Goal: Task Accomplishment & Management: Complete application form

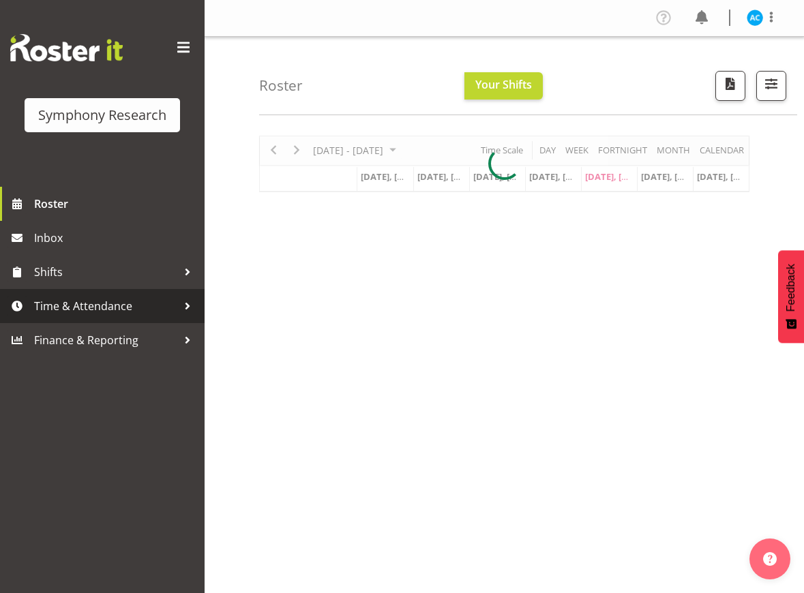
click at [89, 302] on span "Time & Attendance" at bounding box center [105, 306] width 143 height 20
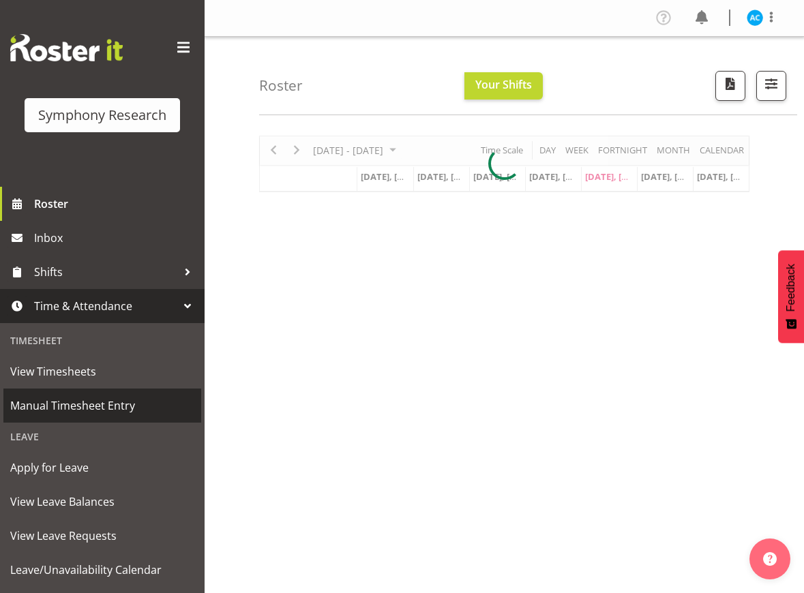
click at [87, 406] on span "Manual Timesheet Entry" at bounding box center [102, 405] width 184 height 20
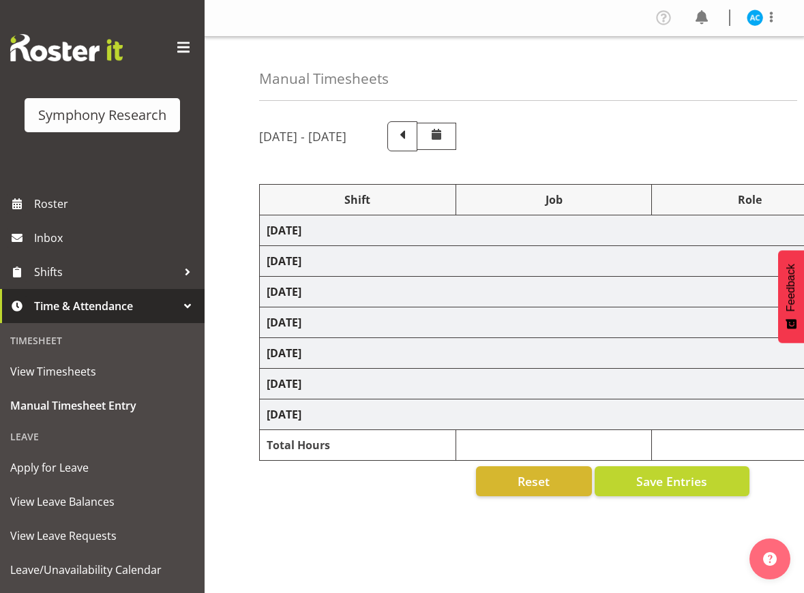
select select "26078"
select select "10499"
select select "47"
select select "26078"
select select "10499"
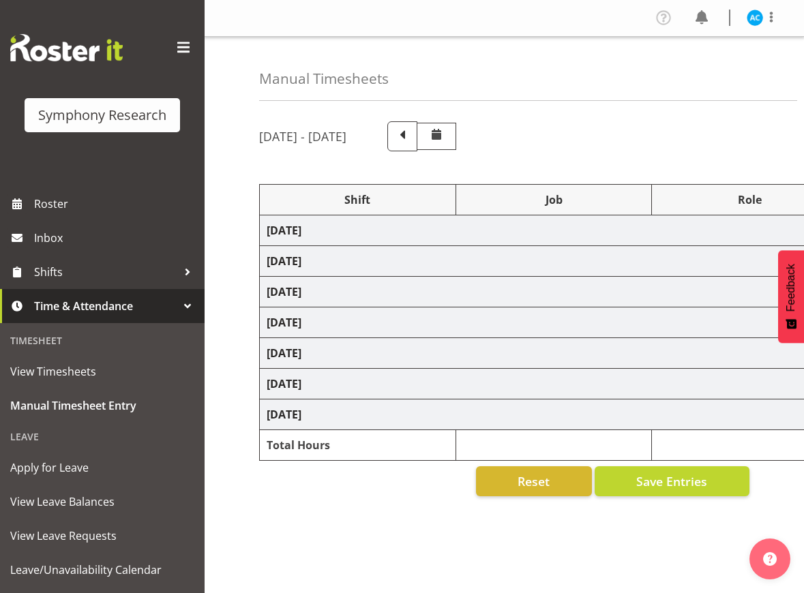
select select "47"
select select "26078"
select select "10499"
select select "47"
select select "26078"
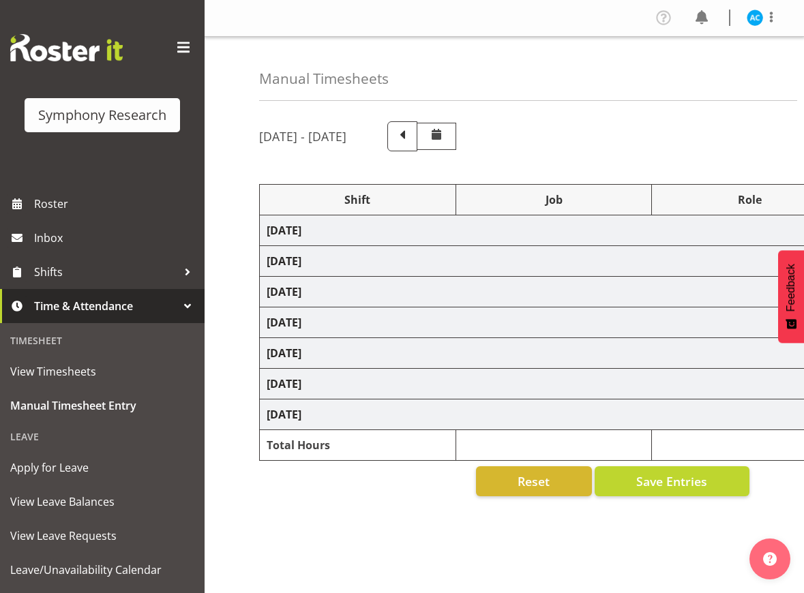
select select "10499"
select select "47"
select select "26078"
select select "10499"
select select "47"
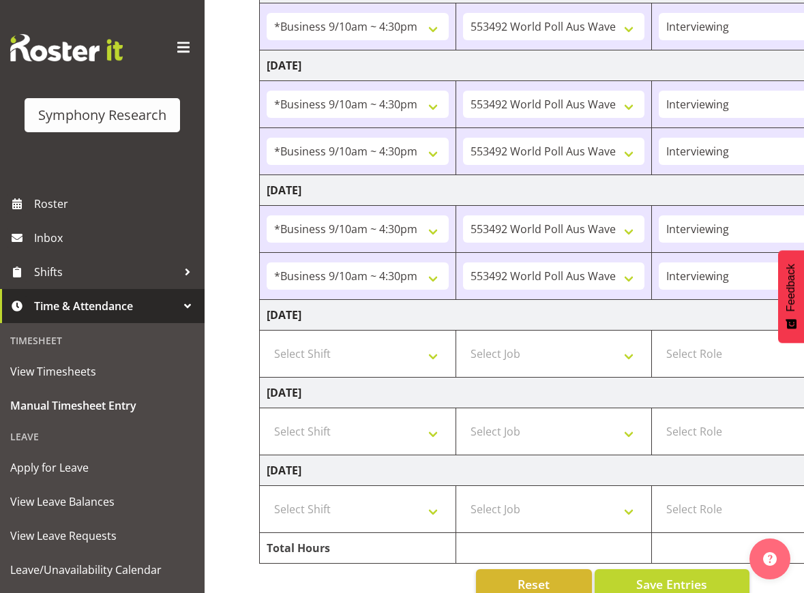
scroll to position [341, 0]
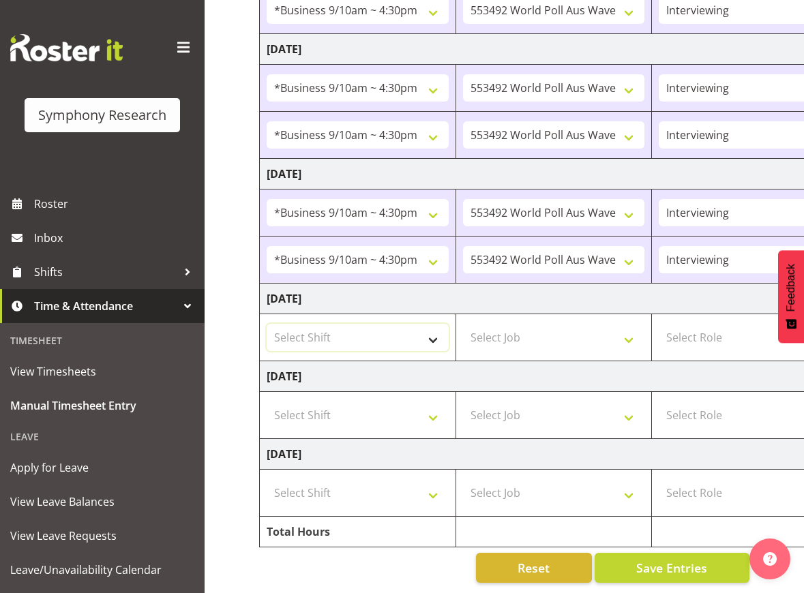
click at [349, 341] on select "Select Shift !!Weekend Residential (Roster IT Shift Label) *Business 9/10am ~ 4…" at bounding box center [358, 337] width 182 height 27
select select "26078"
click at [267, 324] on select "Select Shift !!Weekend Residential (Roster IT Shift Label) *Business 9/10am ~ 4…" at bounding box center [358, 337] width 182 height 27
click at [571, 334] on select "Select Job 550060 IF Admin 553492 World Poll Aus Wave 2 Main 2025 553493 World …" at bounding box center [554, 337] width 182 height 27
select select "10499"
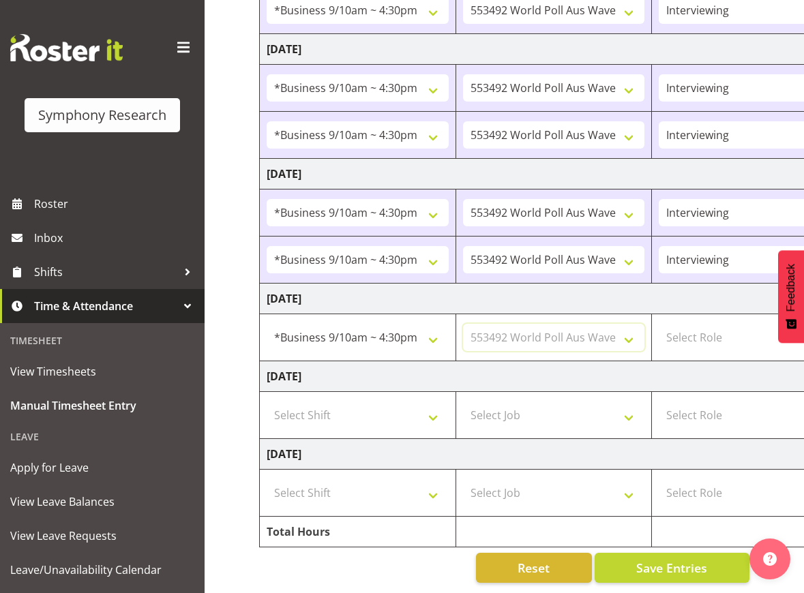
click at [463, 324] on select "Select Job 550060 IF Admin 553492 World Poll Aus Wave 2 Main 2025 553493 World …" at bounding box center [554, 337] width 182 height 27
click at [674, 333] on select "Select Role Briefing Interviewing" at bounding box center [750, 337] width 182 height 27
select select "47"
click at [659, 324] on select "Select Role Briefing Interviewing" at bounding box center [750, 337] width 182 height 27
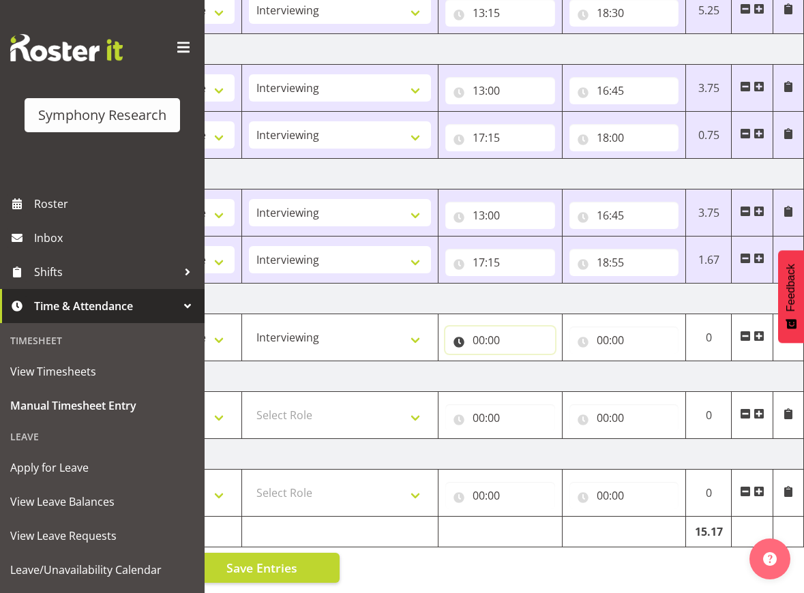
click at [485, 328] on input "00:00" at bounding box center [500, 340] width 110 height 27
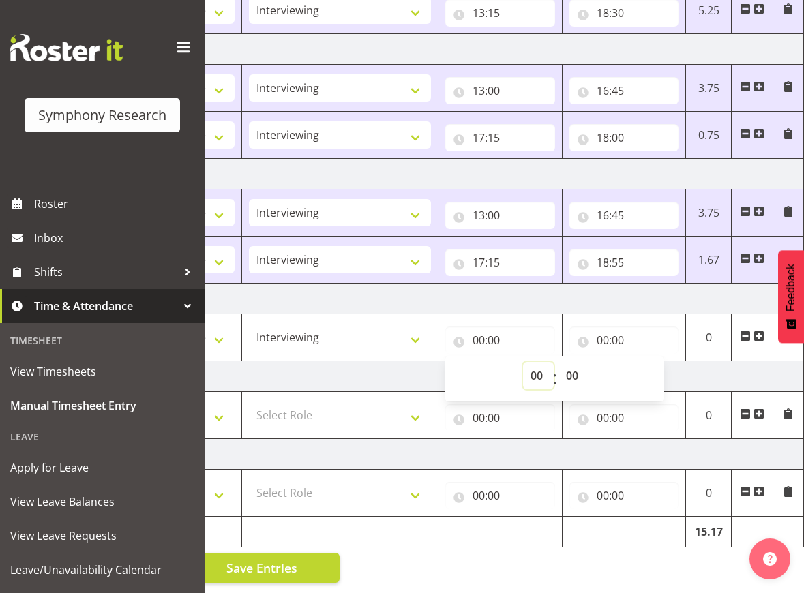
click at [528, 364] on select "00 01 02 03 04 05 06 07 08 09 10 11 12 13 14 15 16 17 18 19 20 21 22 23" at bounding box center [538, 375] width 31 height 27
select select "13"
click at [523, 362] on select "00 01 02 03 04 05 06 07 08 09 10 11 12 13 14 15 16 17 18 19 20 21 22 23" at bounding box center [538, 375] width 31 height 27
type input "13:00"
click at [614, 327] on input "00:00" at bounding box center [624, 340] width 110 height 27
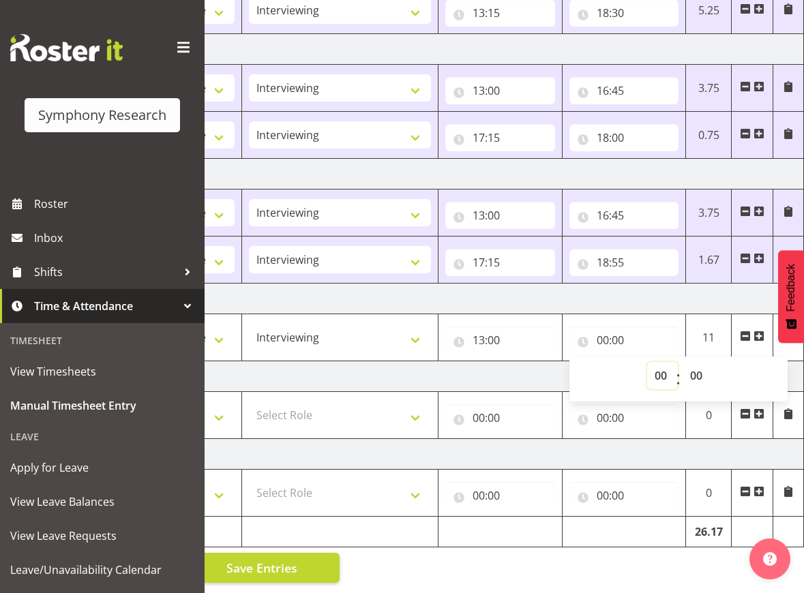
click at [655, 363] on select "00 01 02 03 04 05 06 07 08 09 10 11 12 13 14 15 16 17 18 19 20 21 22 23" at bounding box center [662, 375] width 31 height 27
select select "16"
click at [647, 362] on select "00 01 02 03 04 05 06 07 08 09 10 11 12 13 14 15 16 17 18 19 20 21 22 23" at bounding box center [662, 375] width 31 height 27
type input "16:00"
click at [698, 365] on select "00 01 02 03 04 05 06 07 08 09 10 11 12 13 14 15 16 17 18 19 20 21 22 23 24 25 2…" at bounding box center [698, 375] width 31 height 27
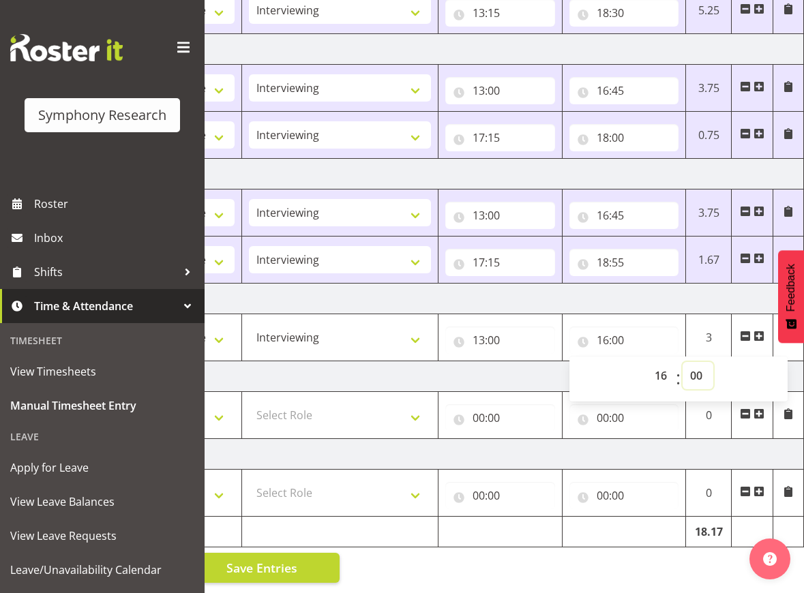
select select "30"
click at [683, 362] on select "00 01 02 03 04 05 06 07 08 09 10 11 12 13 14 15 16 17 18 19 20 21 22 23 24 25 2…" at bounding box center [698, 375] width 31 height 27
type input "16:30"
click at [535, 361] on td "[DATE]" at bounding box center [327, 376] width 954 height 31
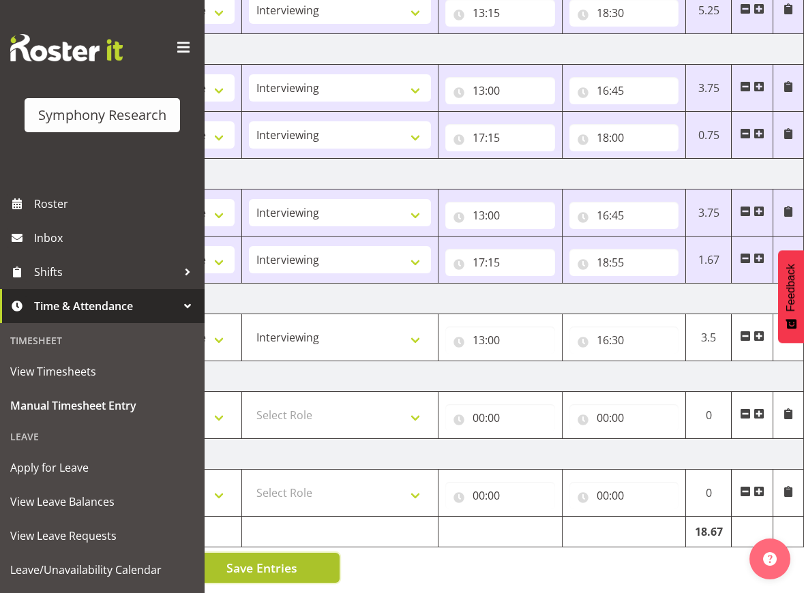
click at [276, 559] on span "Save Entries" at bounding box center [261, 568] width 71 height 18
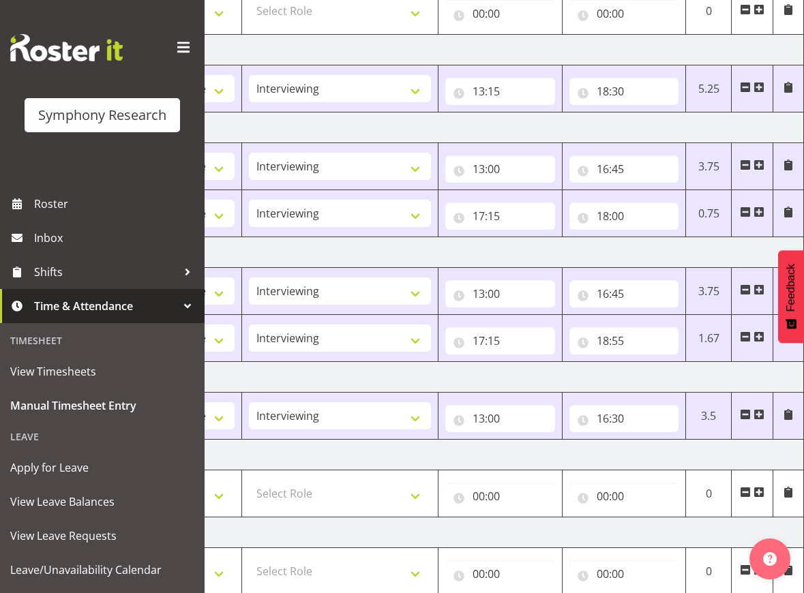
scroll to position [350, 0]
